Goal: Use online tool/utility

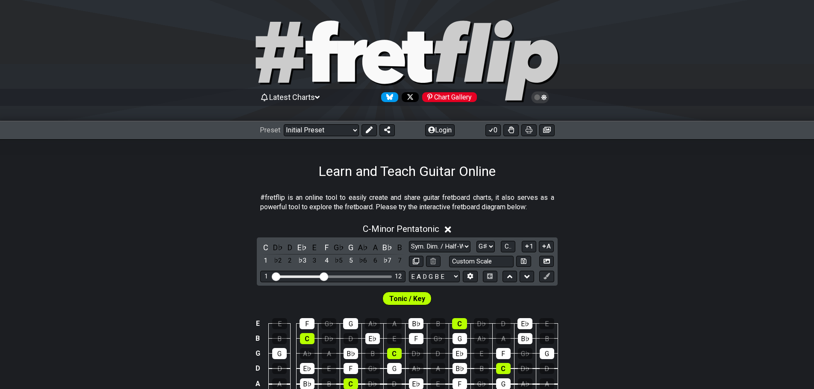
select select "Sym. Dim. / Half-Whole"
select select "G#"
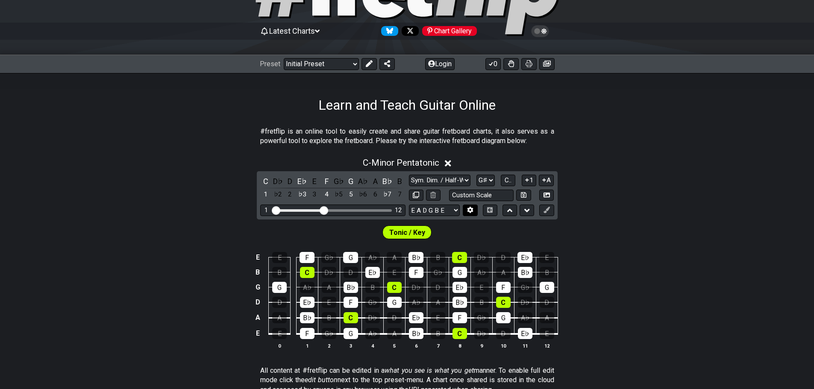
click at [466, 210] on button at bounding box center [470, 211] width 15 height 12
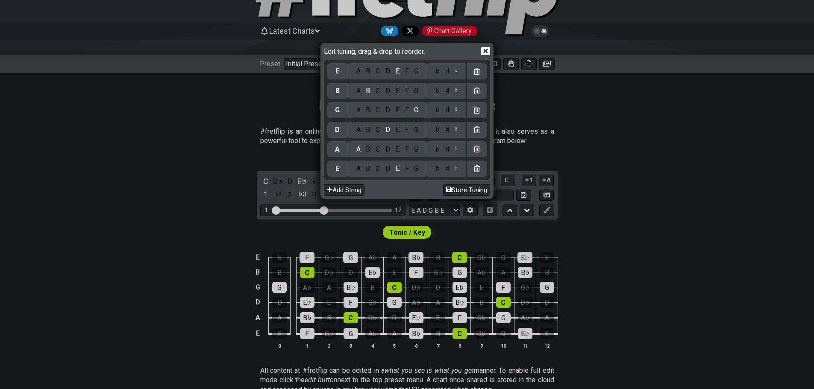
click at [420, 174] on div "A B C D E F G" at bounding box center [387, 169] width 79 height 16
click at [420, 171] on div "G" at bounding box center [417, 168] width 10 height 9
select select "Minor Pentatonic"
select select "C"
click at [447, 170] on div "♯" at bounding box center [447, 168] width 10 height 9
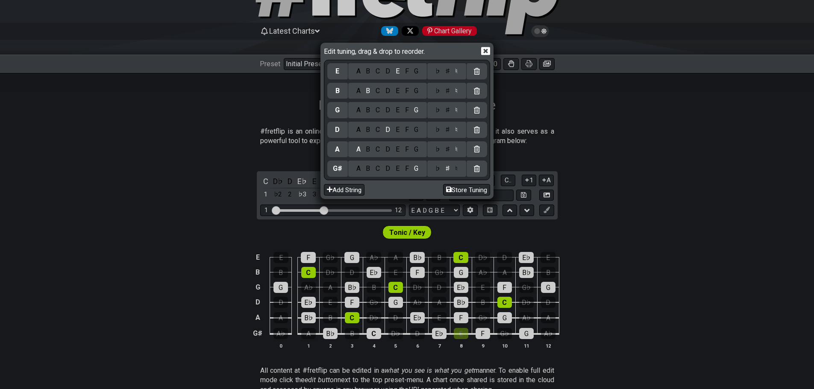
click at [420, 135] on div "A B C D E F G" at bounding box center [387, 130] width 79 height 16
click at [416, 131] on div "G" at bounding box center [417, 129] width 10 height 9
click at [448, 131] on div "♯" at bounding box center [447, 129] width 10 height 9
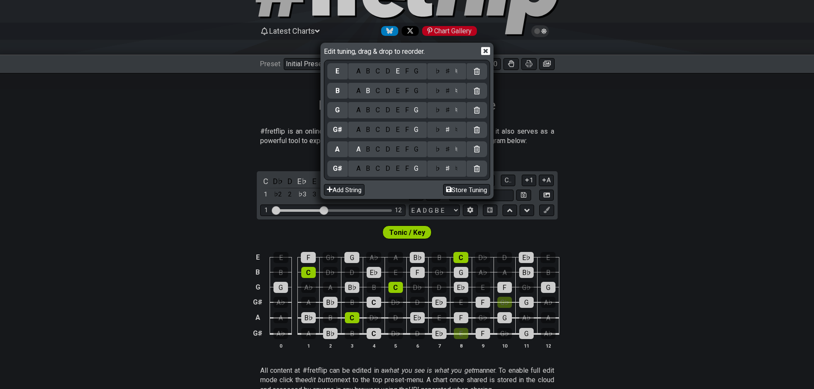
click at [391, 109] on div "D" at bounding box center [388, 110] width 10 height 9
click at [390, 152] on div "D" at bounding box center [388, 149] width 10 height 9
click at [450, 153] on div "♯" at bounding box center [447, 149] width 10 height 9
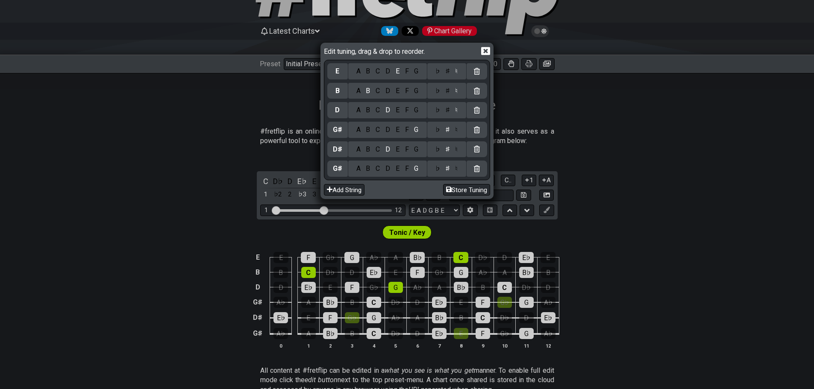
click at [380, 108] on div "C" at bounding box center [378, 110] width 10 height 9
click at [447, 110] on div "♯" at bounding box center [447, 110] width 10 height 9
click at [405, 89] on div "F" at bounding box center [406, 90] width 9 height 9
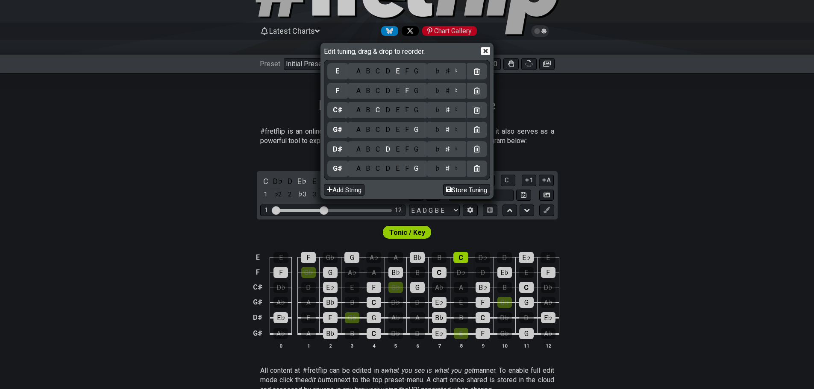
click at [361, 77] on div "A B C D E F G" at bounding box center [387, 71] width 79 height 16
click at [360, 70] on div "A" at bounding box center [358, 71] width 10 height 9
click at [447, 72] on div "♯" at bounding box center [447, 71] width 10 height 9
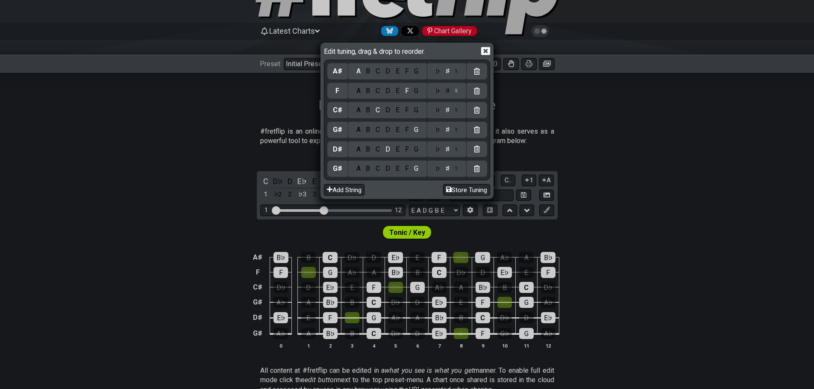
click at [485, 53] on icon at bounding box center [485, 51] width 9 height 8
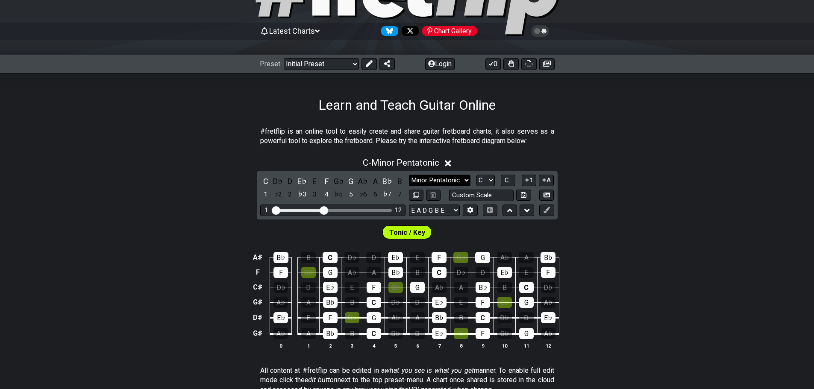
click at [445, 180] on select "Minor Pentatonic Click to edit Minor Pentatonic Major Pentatonic Minor Blues Ma…" at bounding box center [440, 181] width 62 height 12
select select "Sym. Dim. / Half-Whole"
click at [409, 175] on select "Minor Pentatonic Click to edit Minor Pentatonic Major Pentatonic Minor Blues Ma…" at bounding box center [440, 181] width 62 height 12
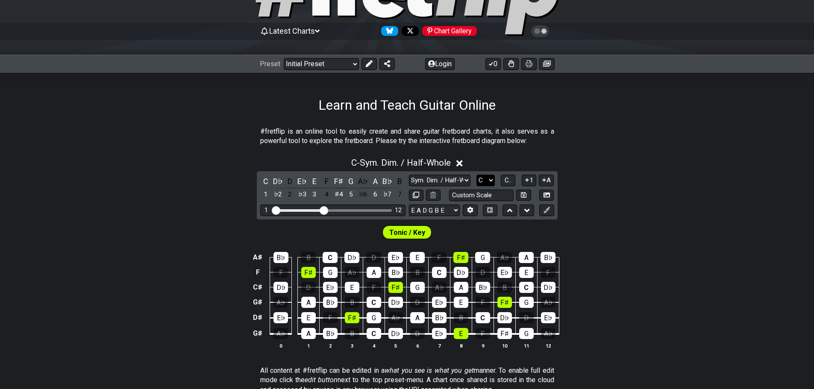
click at [490, 181] on select "A♭ A A♯ B♭ B C C♯ D♭ D D♯ E♭ E F F♯ G♭ G G♯" at bounding box center [486, 181] width 18 height 12
select select "G#"
click at [477, 175] on select "A♭ A A♯ B♭ B C C♯ D♭ D D♯ E♭ E F F♯ G♭ G G♯" at bounding box center [486, 181] width 18 height 12
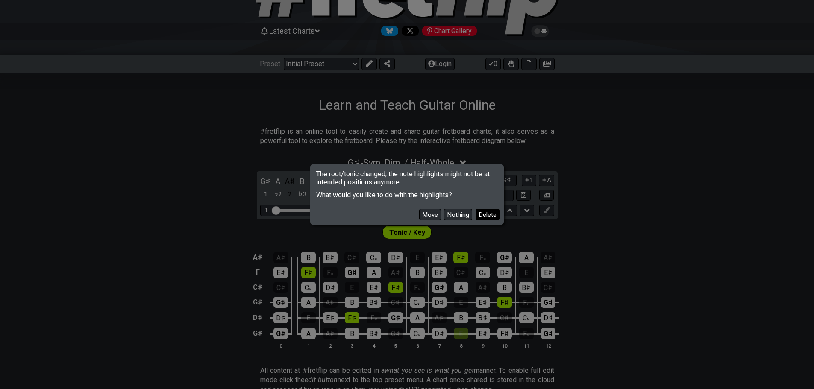
click at [486, 214] on button "Delete" at bounding box center [488, 215] width 24 height 12
